Goal: Entertainment & Leisure: Consume media (video, audio)

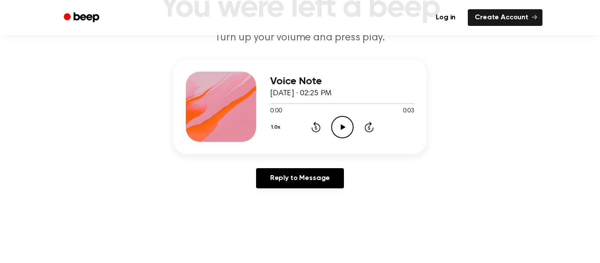
scroll to position [86, 0]
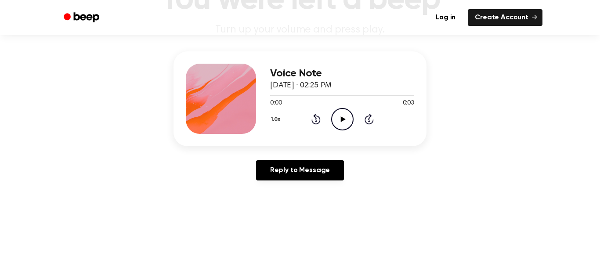
click at [339, 121] on icon "Play Audio" at bounding box center [342, 119] width 22 height 22
click at [339, 121] on icon "Pause Audio" at bounding box center [342, 119] width 22 height 22
click at [339, 121] on icon "Play Audio" at bounding box center [342, 119] width 22 height 22
click at [339, 121] on icon "Pause Audio" at bounding box center [342, 119] width 22 height 22
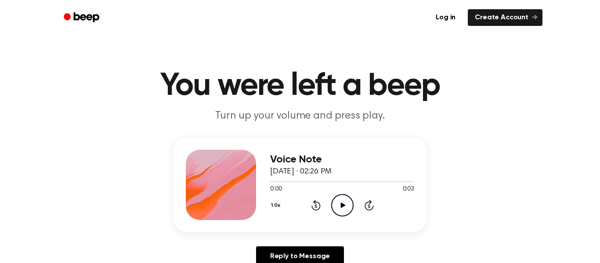
click at [340, 204] on icon "Play Audio" at bounding box center [342, 205] width 22 height 22
click at [340, 204] on icon "Pause Audio" at bounding box center [342, 205] width 22 height 22
